Goal: Task Accomplishment & Management: Manage account settings

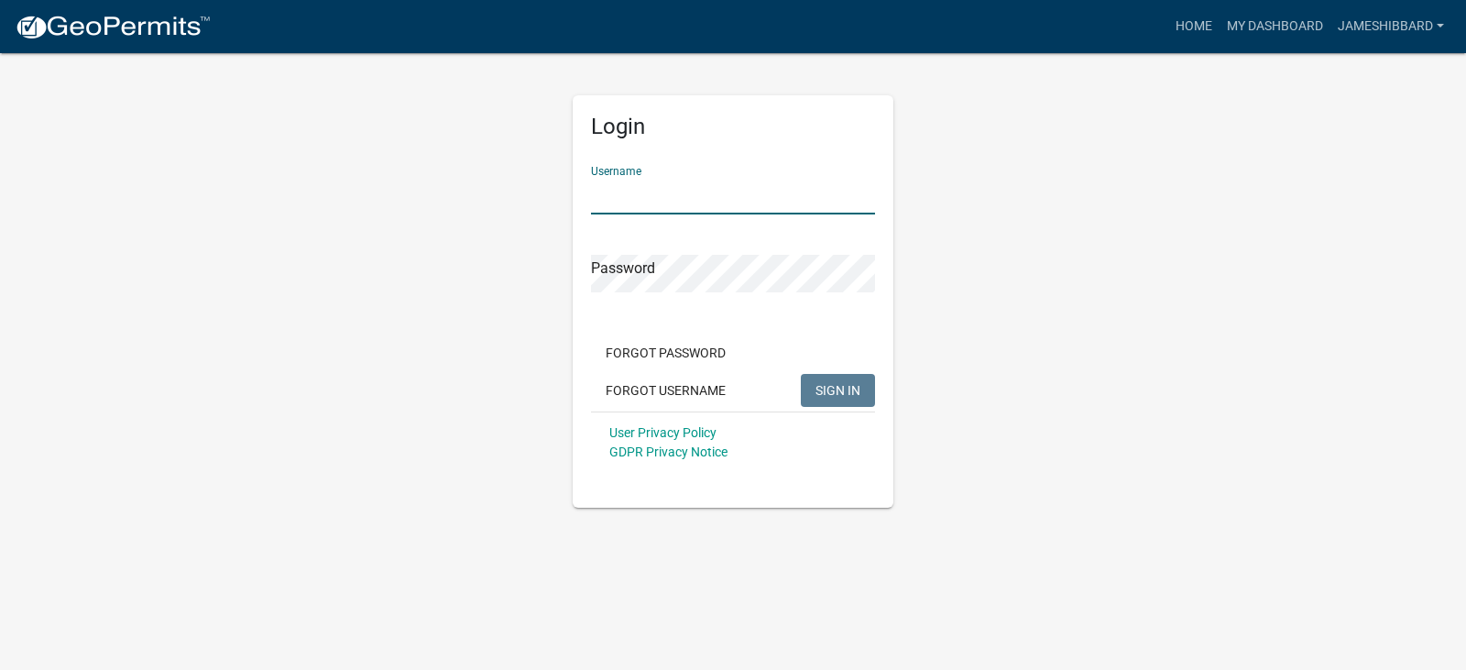
click at [652, 193] on input "Username" at bounding box center [733, 196] width 284 height 38
type input "jameshibbard"
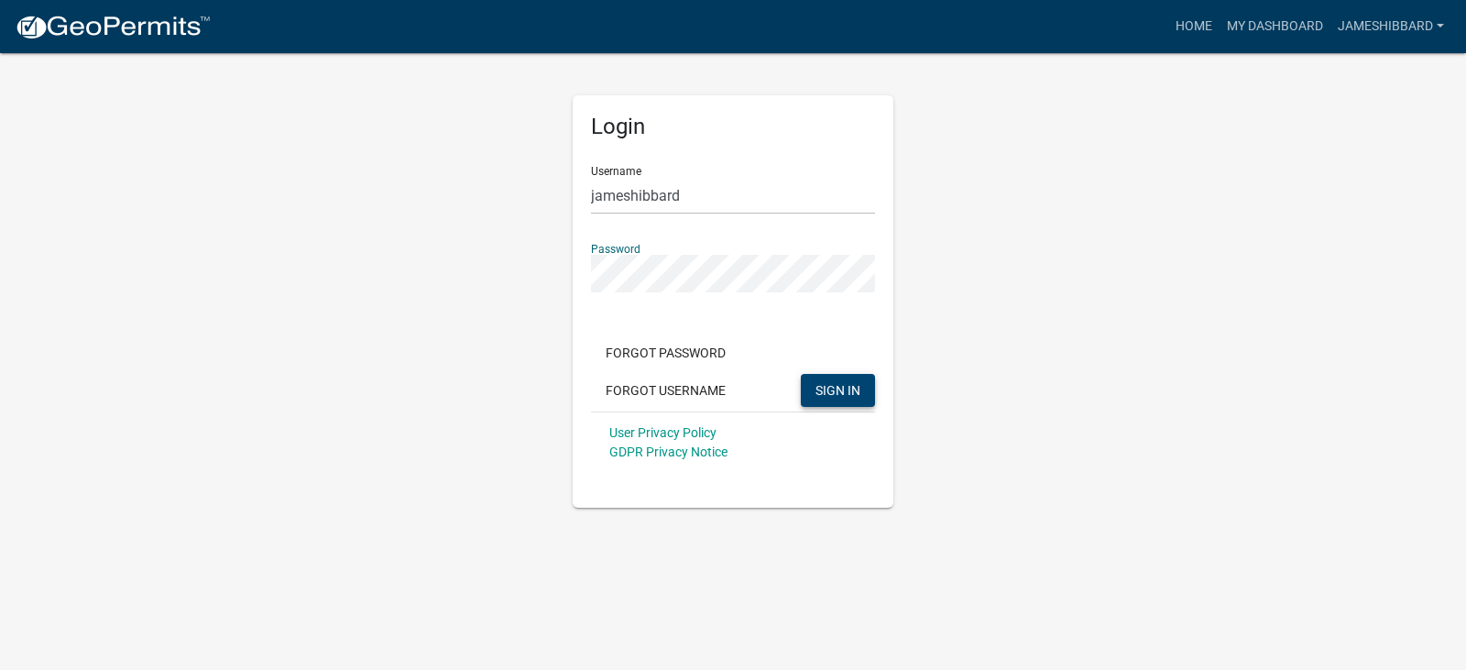
click at [856, 389] on span "SIGN IN" at bounding box center [838, 389] width 45 height 15
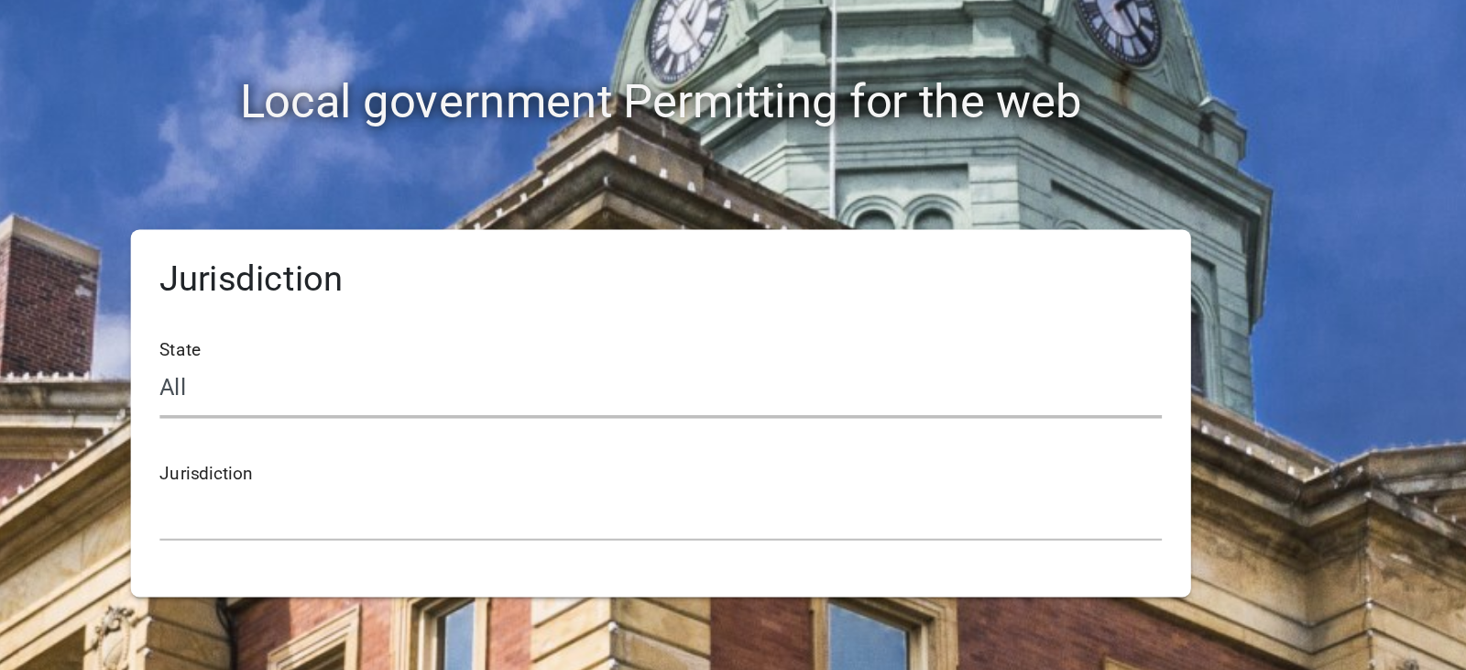
click at [476, 385] on select "All [US_STATE] [US_STATE] [US_STATE] [US_STATE] [US_STATE] [US_STATE] [US_STATE…" at bounding box center [733, 389] width 632 height 38
select select "[US_STATE]"
click at [417, 370] on select "All [US_STATE] [US_STATE] [US_STATE] [US_STATE] [US_STATE] [US_STATE] [US_STATE…" at bounding box center [733, 389] width 632 height 38
click at [467, 467] on select "City of [GEOGRAPHIC_DATA], [US_STATE] City of [GEOGRAPHIC_DATA], [US_STATE] Cit…" at bounding box center [733, 467] width 632 height 38
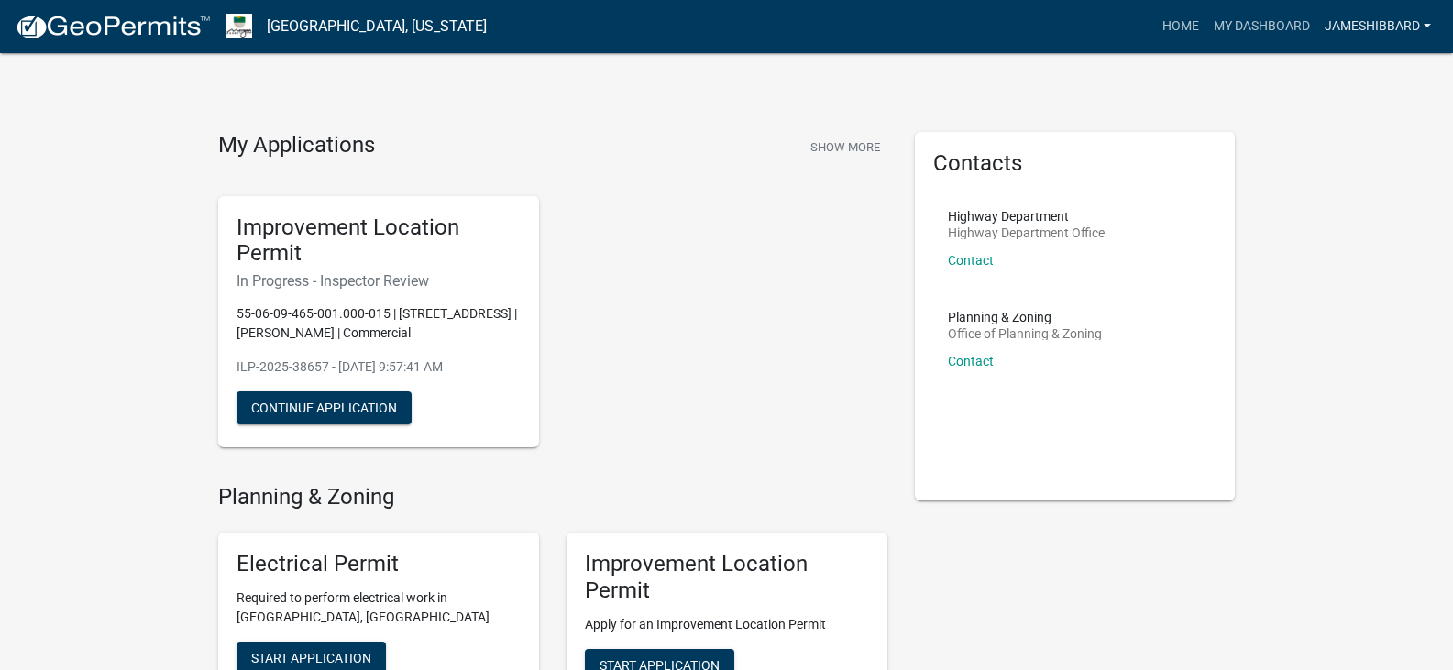
click at [1118, 23] on link "jameshibbard" at bounding box center [1377, 26] width 121 height 35
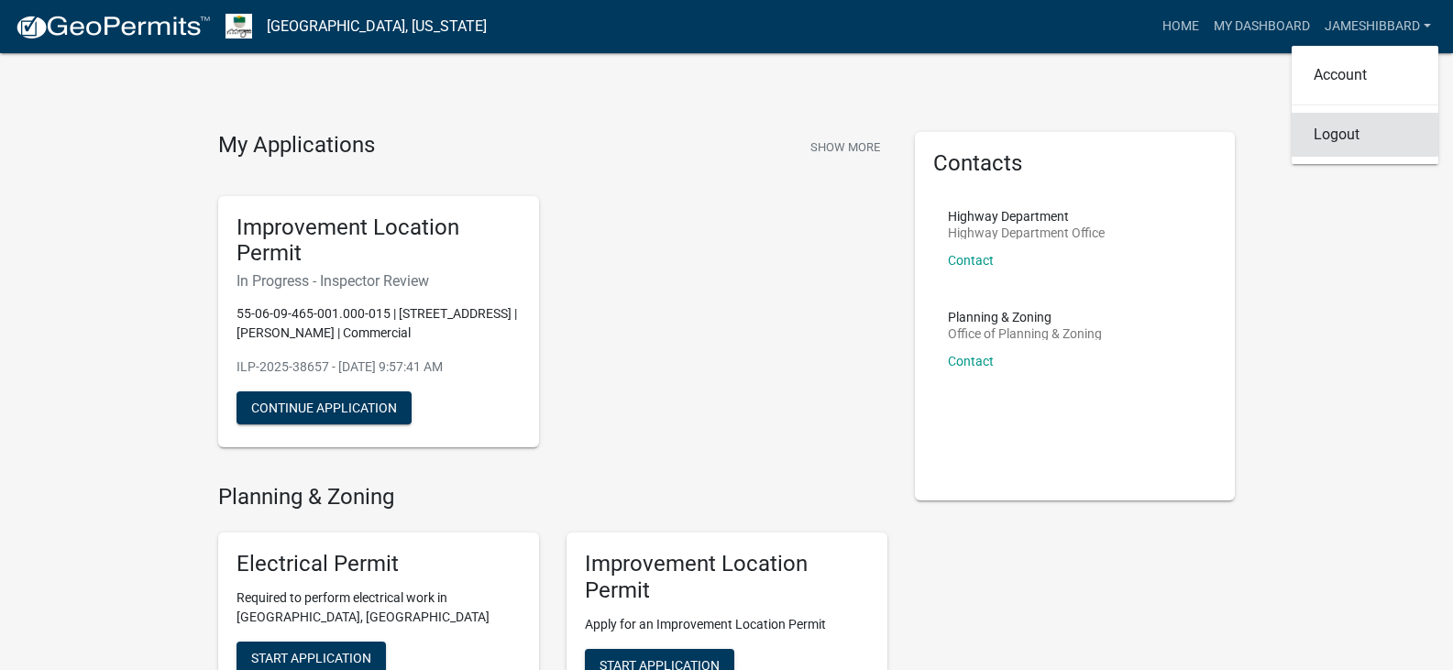
click at [1118, 139] on link "Logout" at bounding box center [1364, 135] width 147 height 44
